Goal: Check status

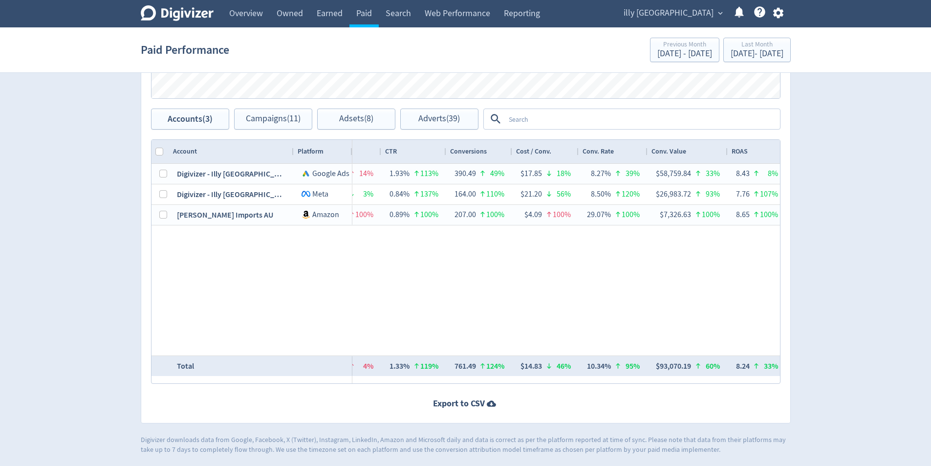
scroll to position [130, 0]
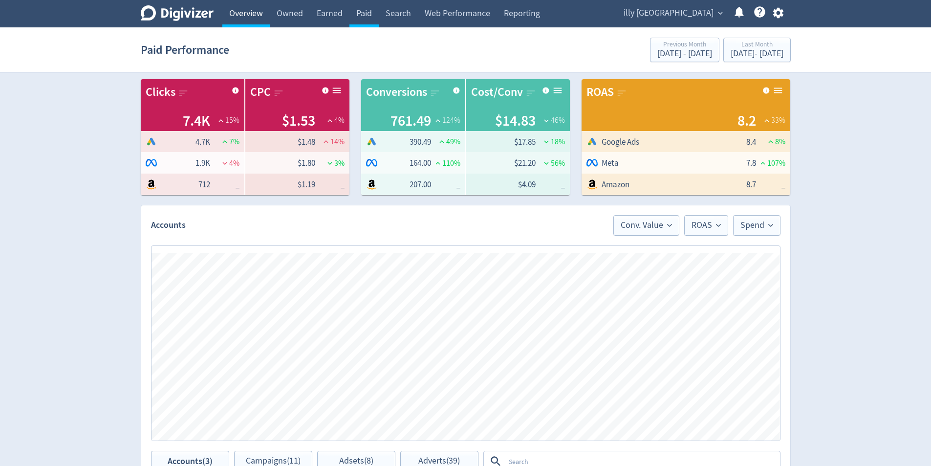
click at [264, 15] on link "Overview" at bounding box center [245, 13] width 47 height 27
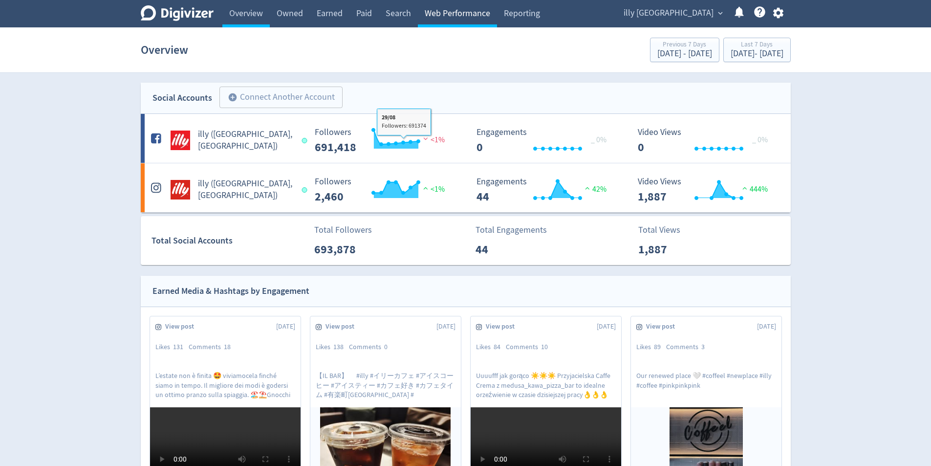
click at [441, 18] on link "Web Performance" at bounding box center [457, 13] width 79 height 27
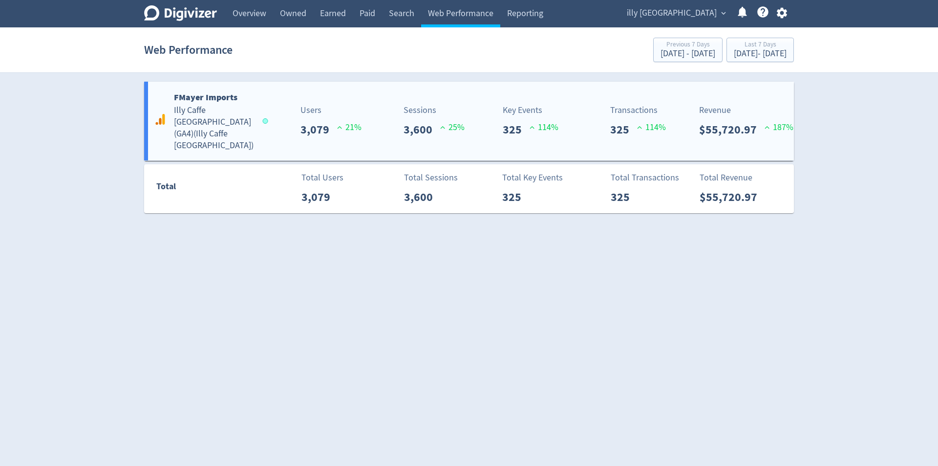
click at [495, 105] on div "Key Events 325 114 %" at bounding box center [525, 121] width 108 height 35
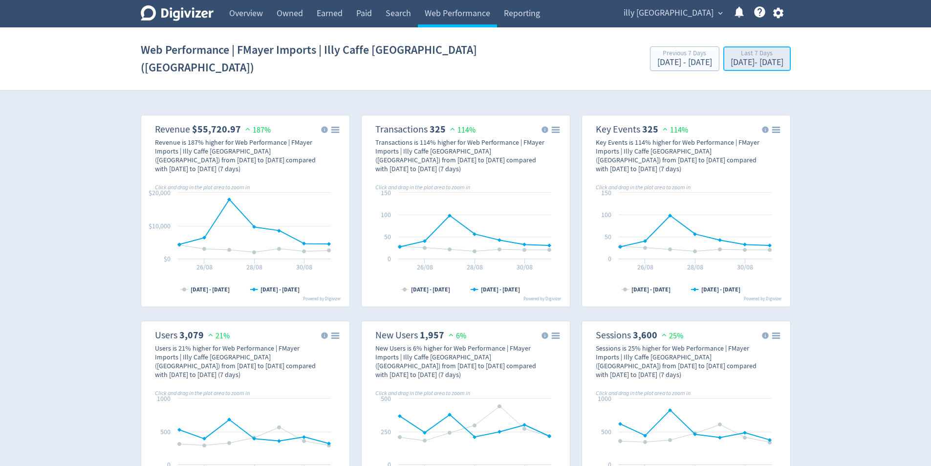
click at [755, 58] on div "[DATE] - [DATE]" at bounding box center [757, 62] width 53 height 9
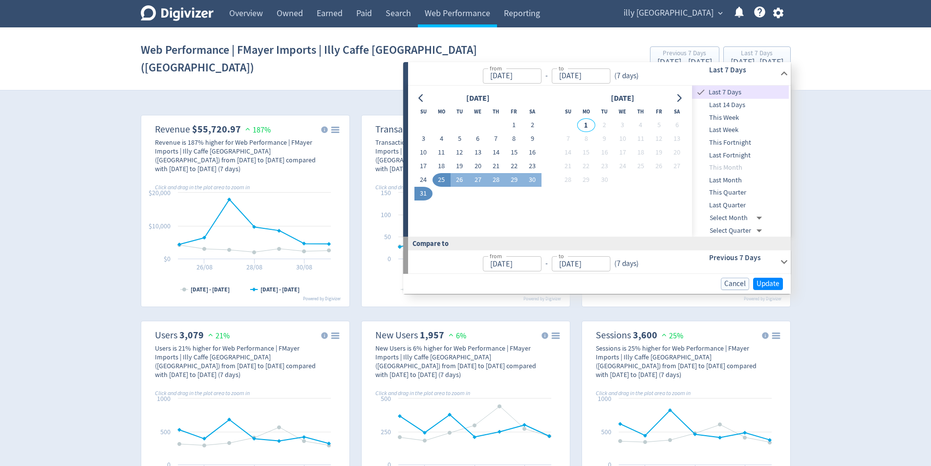
drag, startPoint x: 870, startPoint y: 105, endPoint x: 590, endPoint y: 177, distance: 289.2
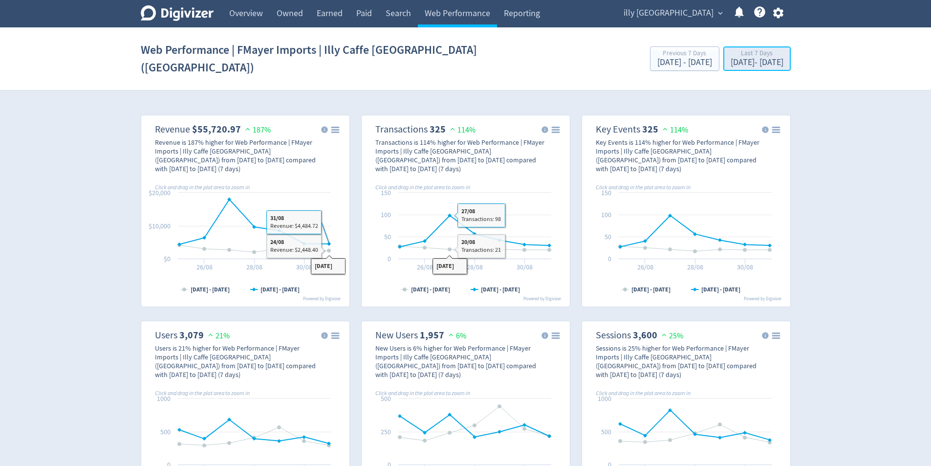
drag, startPoint x: 764, startPoint y: 52, endPoint x: 760, endPoint y: 62, distance: 10.7
click at [764, 58] on div "[DATE] - [DATE]" at bounding box center [757, 62] width 53 height 9
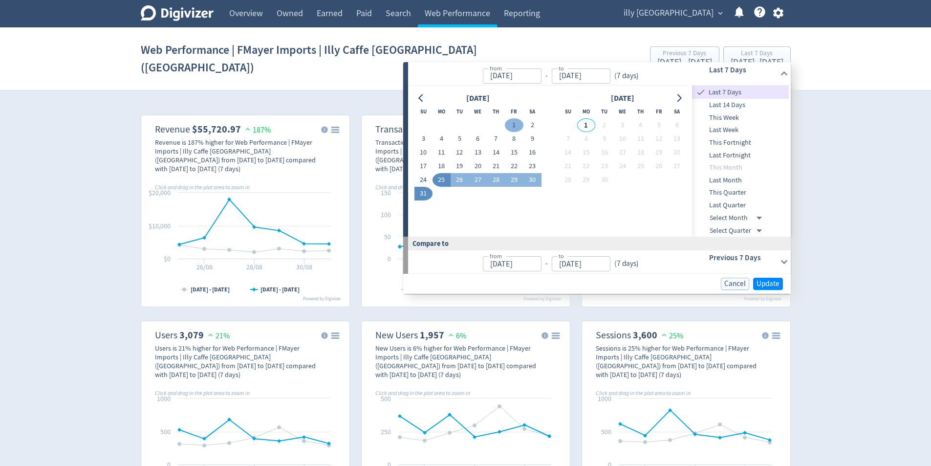
click at [512, 125] on button "1" at bounding box center [514, 125] width 18 height 14
type input "[DATE]"
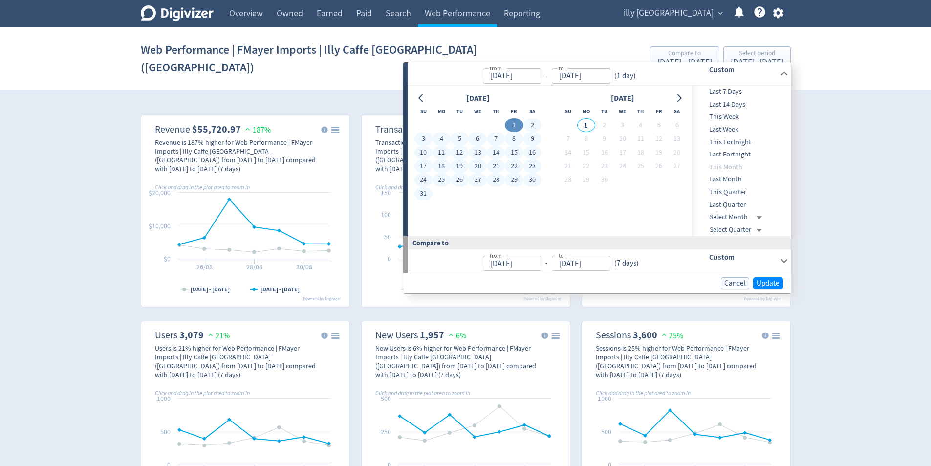
drag, startPoint x: 416, startPoint y: 193, endPoint x: 424, endPoint y: 195, distance: 8.7
click at [417, 193] on button "31" at bounding box center [423, 194] width 18 height 14
type input "[DATE]"
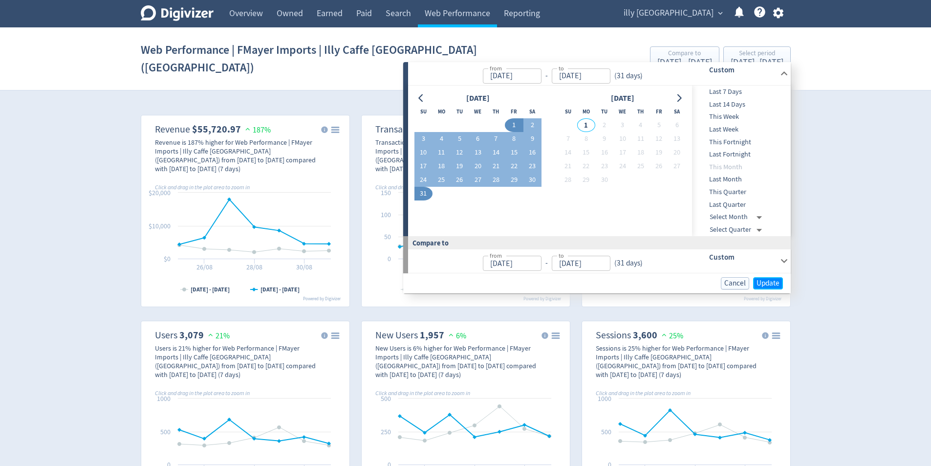
click at [773, 285] on span "Update" at bounding box center [768, 283] width 23 height 7
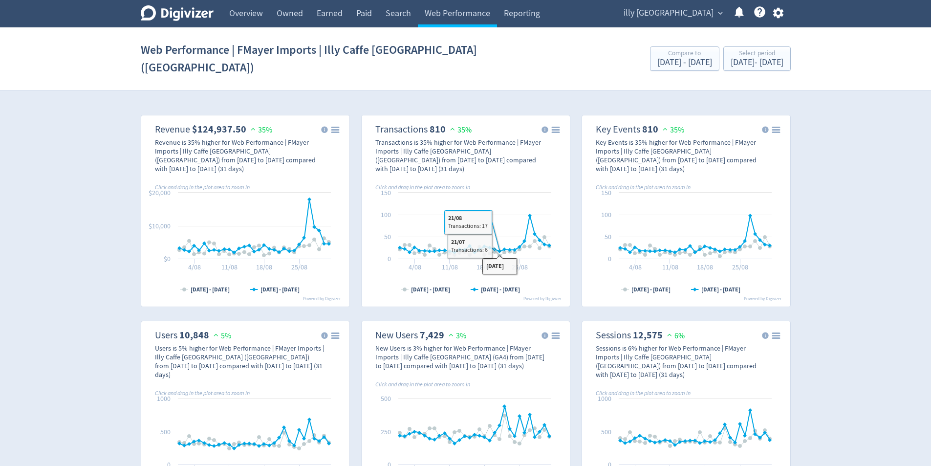
drag, startPoint x: 879, startPoint y: 162, endPoint x: 884, endPoint y: 162, distance: 4.9
click at [244, 4] on link "Overview" at bounding box center [245, 13] width 47 height 27
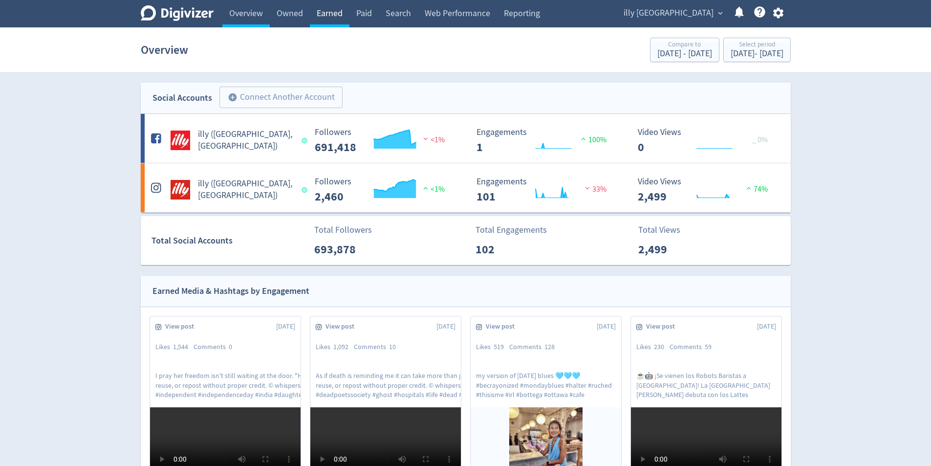
click at [314, 20] on link "Earned" at bounding box center [330, 13] width 40 height 27
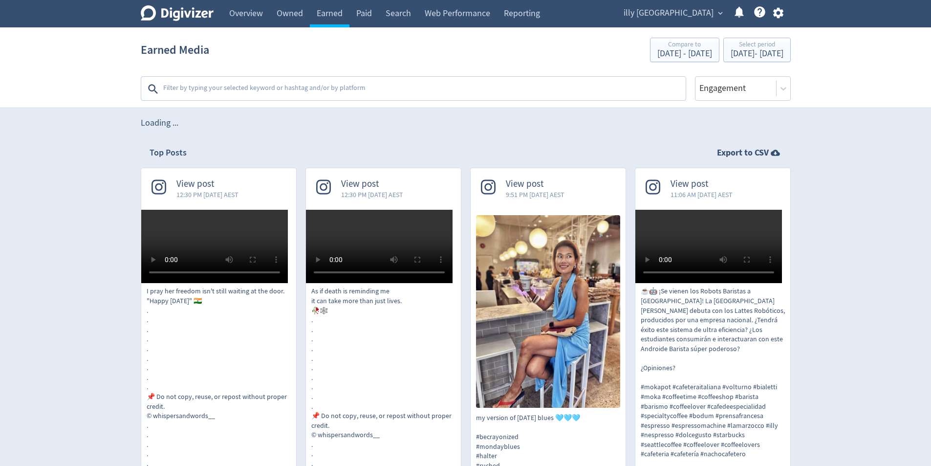
click at [360, 11] on link "Paid" at bounding box center [363, 13] width 29 height 27
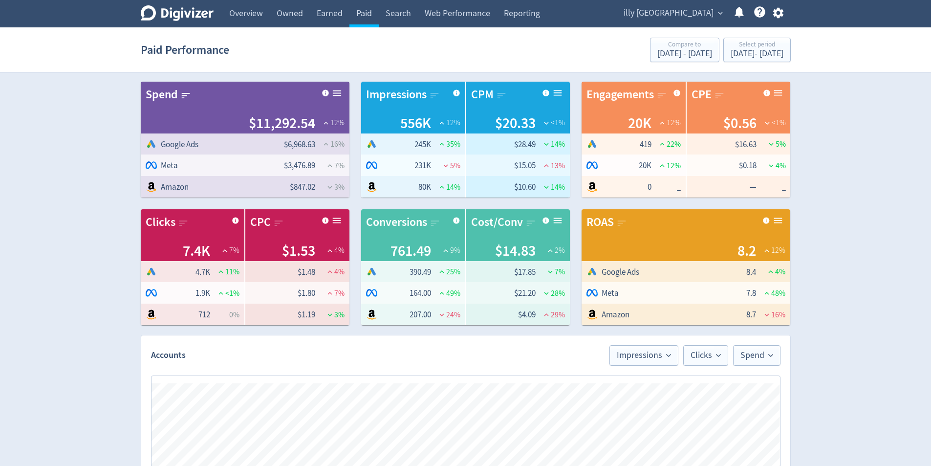
click at [856, 137] on div "Digivizer Logo [PERSON_NAME] Logo Overview Owned Earned Paid Search Web Perform…" at bounding box center [465, 463] width 931 height 926
